Goal: Transaction & Acquisition: Obtain resource

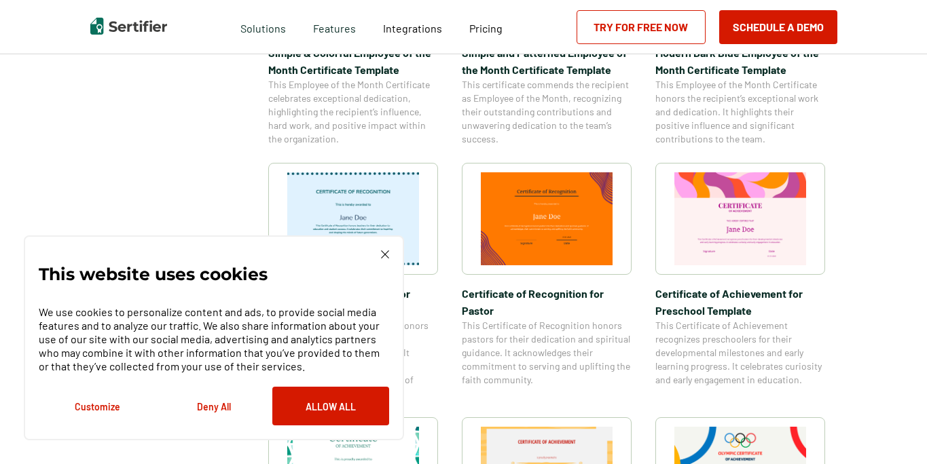
scroll to position [625, 0]
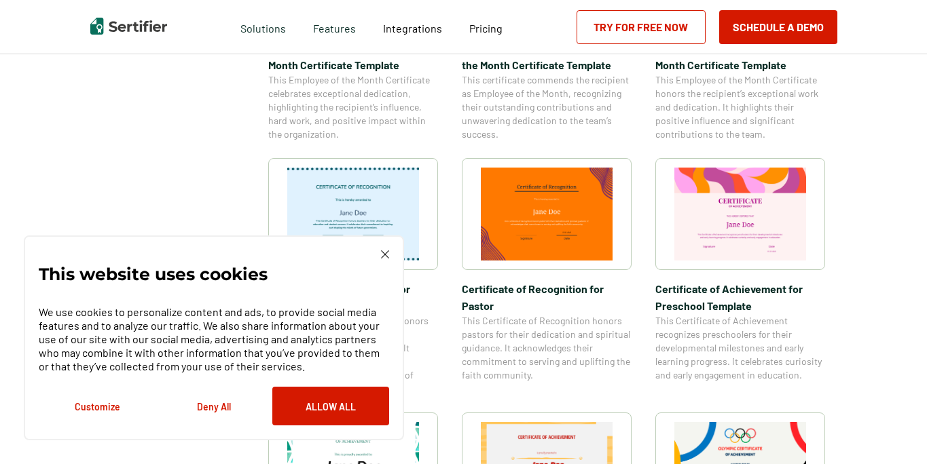
click at [696, 289] on span "Certificate of Achievement for Preschool Template" at bounding box center [740, 297] width 170 height 34
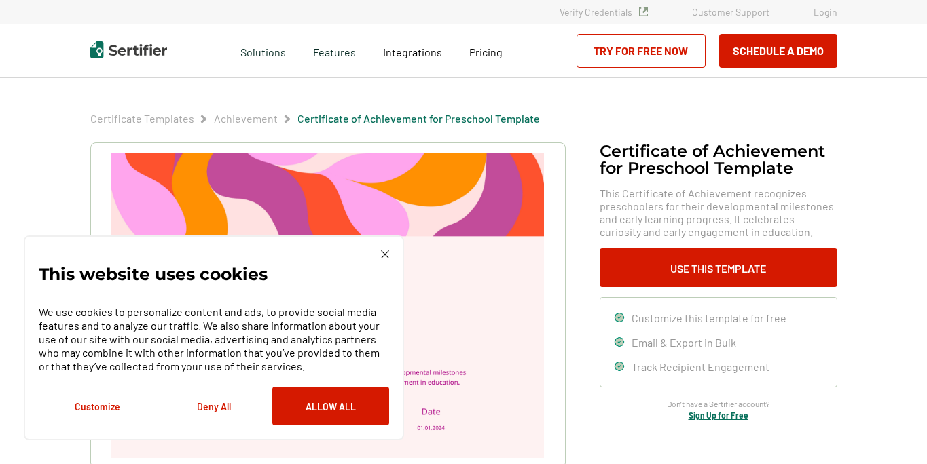
click at [382, 257] on img at bounding box center [385, 254] width 8 height 8
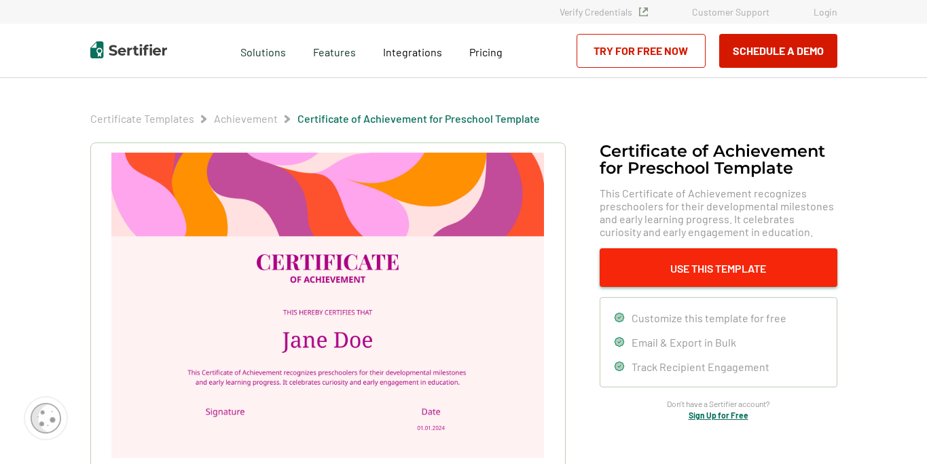
click at [677, 271] on button "Use This Template" at bounding box center [718, 267] width 238 height 39
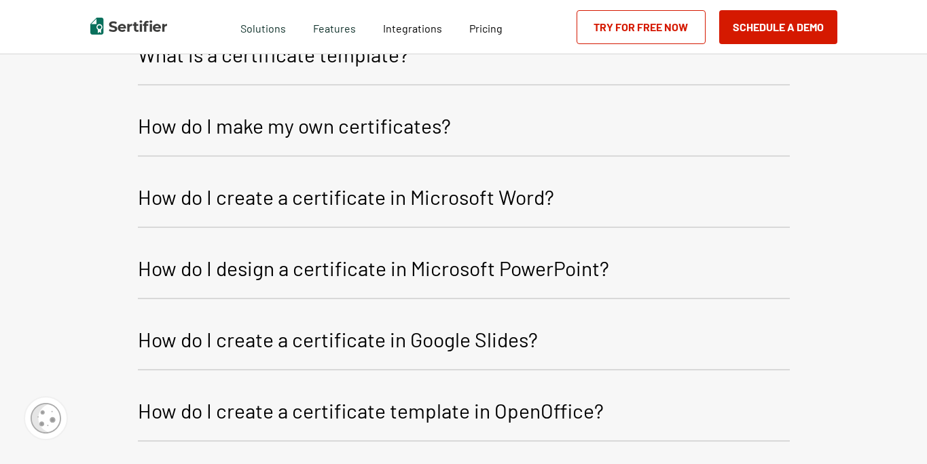
scroll to position [1699, 0]
